Goal: Check status: Check status

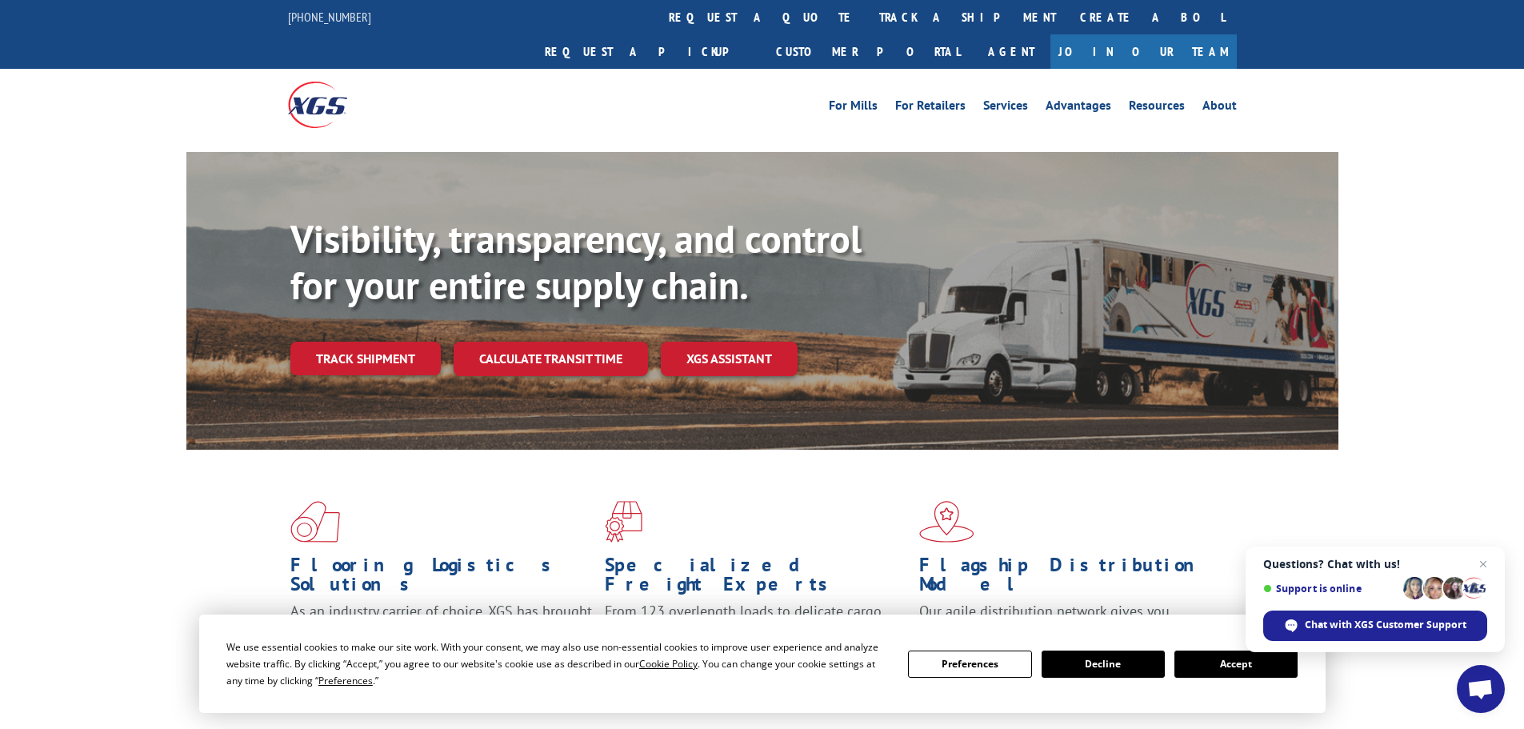
drag, startPoint x: 1224, startPoint y: 663, endPoint x: 1177, endPoint y: 645, distance: 49.6
click at [1224, 663] on button "Accept" at bounding box center [1236, 664] width 123 height 27
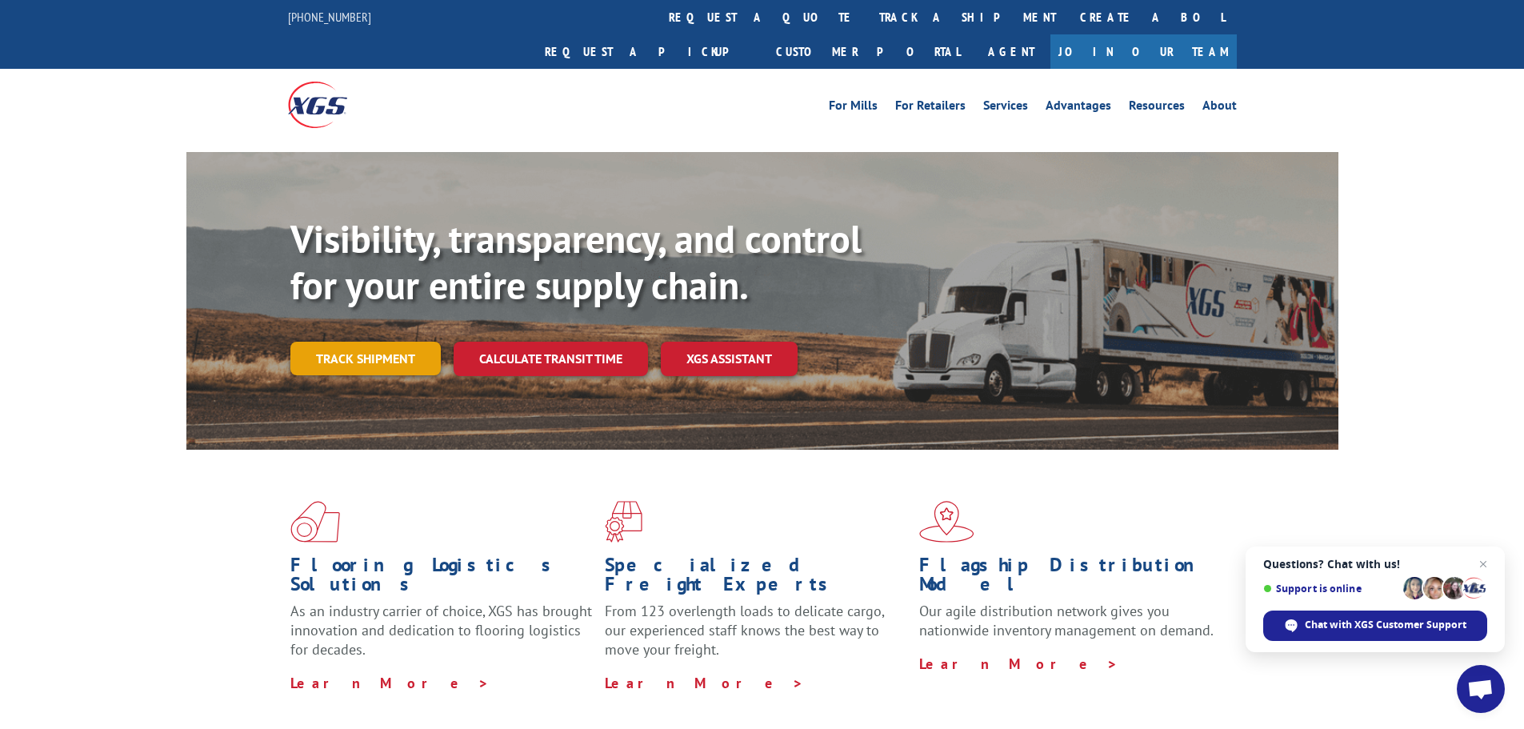
click at [369, 342] on link "Track shipment" at bounding box center [365, 359] width 150 height 34
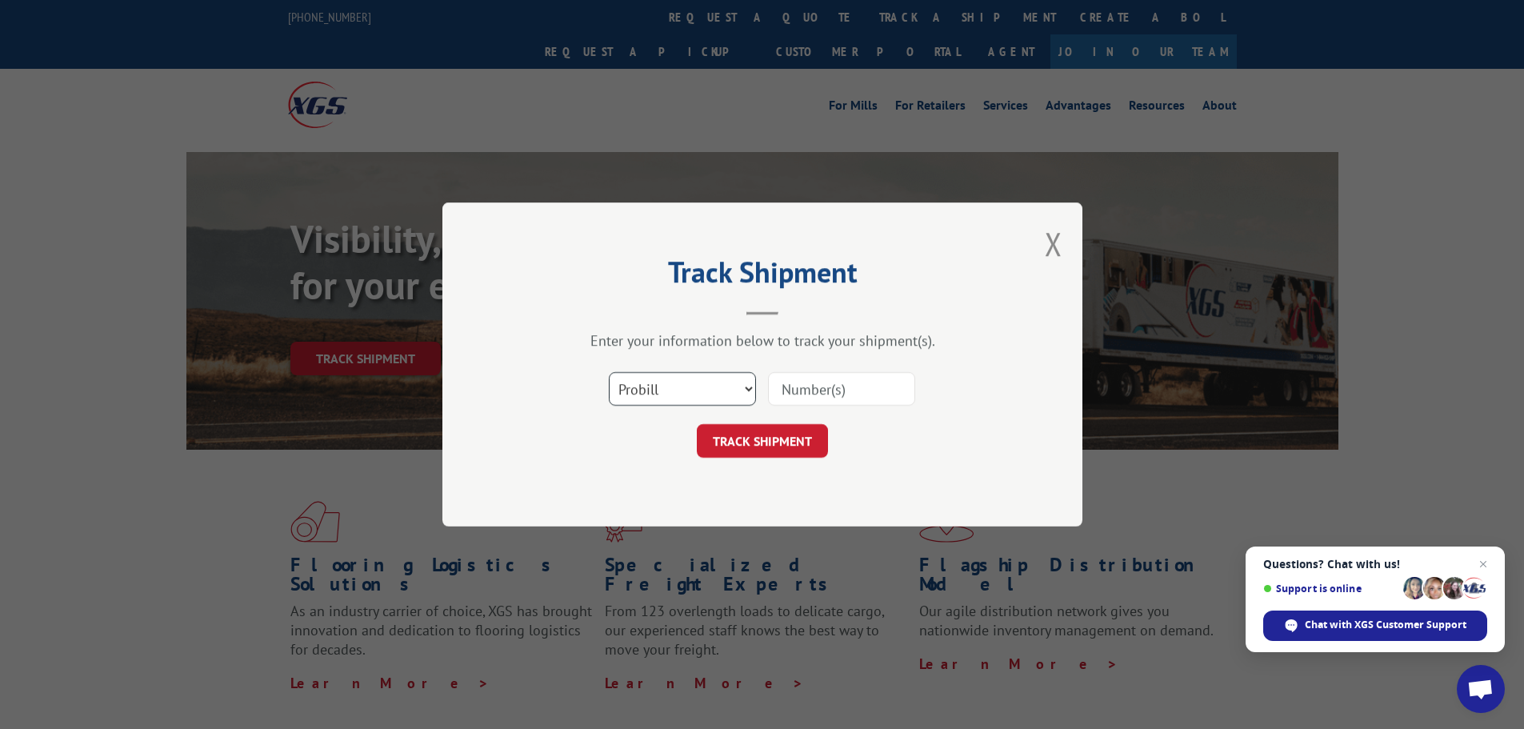
click at [670, 391] on select "Select category... Probill BOL PO" at bounding box center [682, 389] width 147 height 34
select select "bol"
click at [609, 372] on select "Select category... Probill BOL PO" at bounding box center [682, 389] width 147 height 34
click at [829, 395] on input at bounding box center [841, 389] width 147 height 34
paste input "7045442"
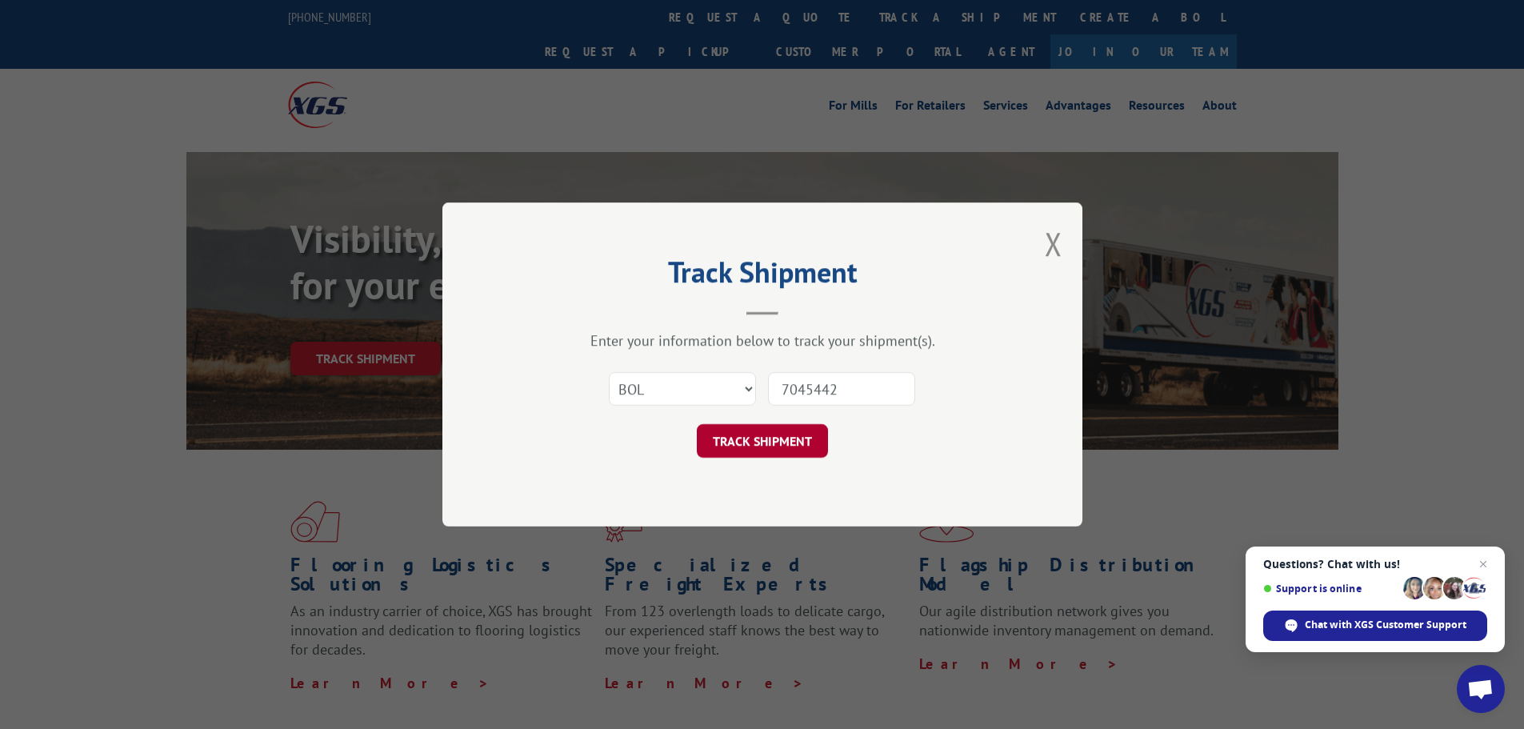
type input "7045442"
click at [795, 440] on button "TRACK SHIPMENT" at bounding box center [762, 441] width 131 height 34
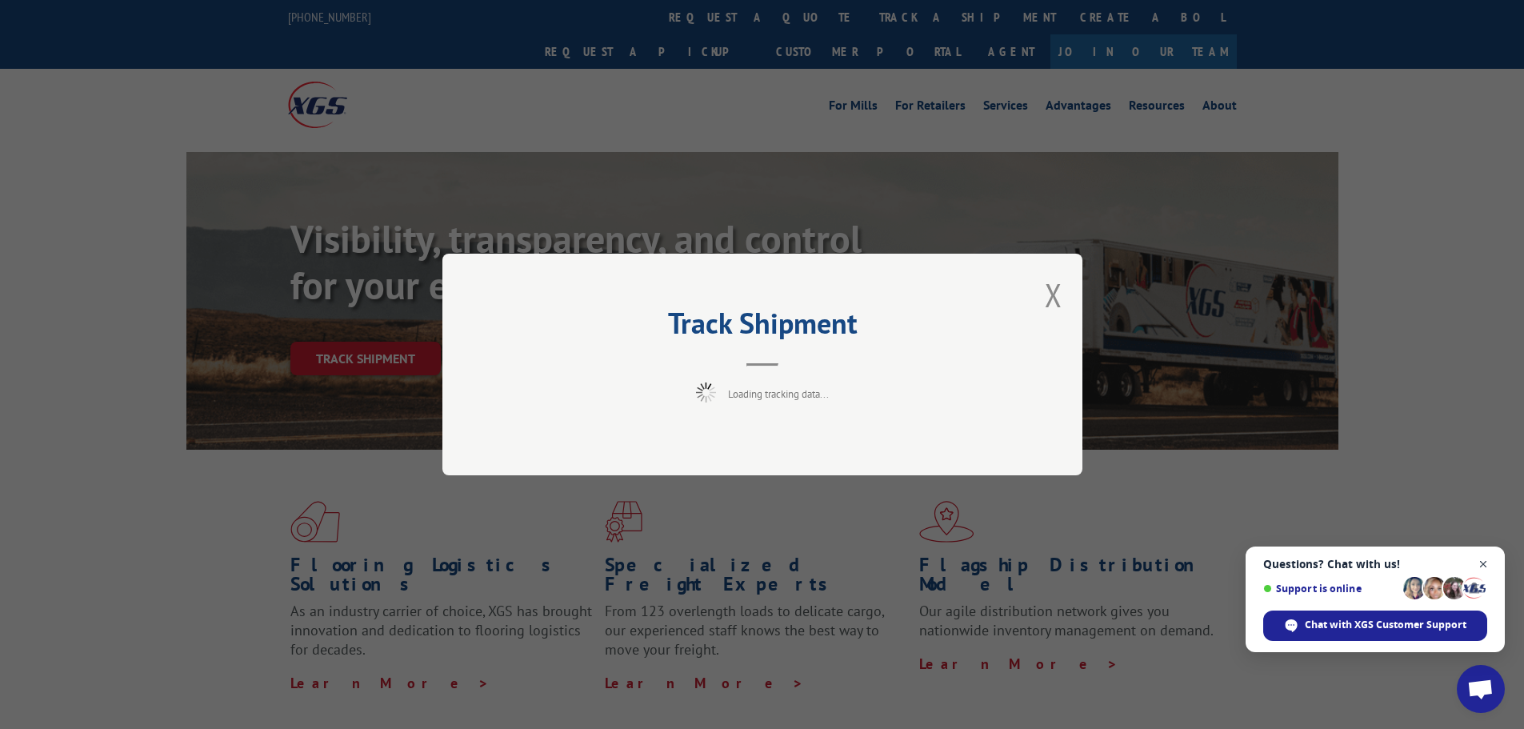
click at [1487, 562] on span "Close chat" at bounding box center [1484, 565] width 20 height 20
